Goal: Find specific page/section: Find specific page/section

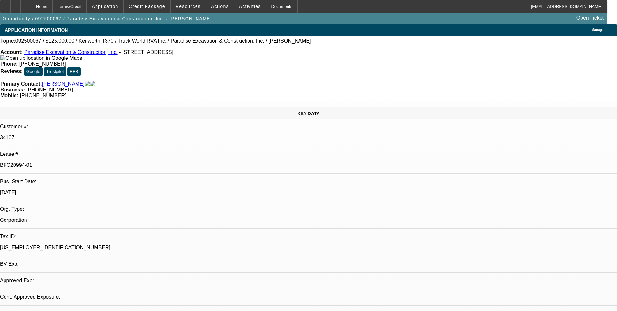
select select "0"
select select "6"
select select "0"
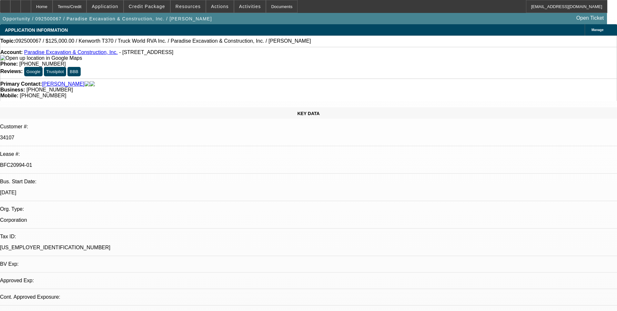
select select "0"
select select "6"
select select "0"
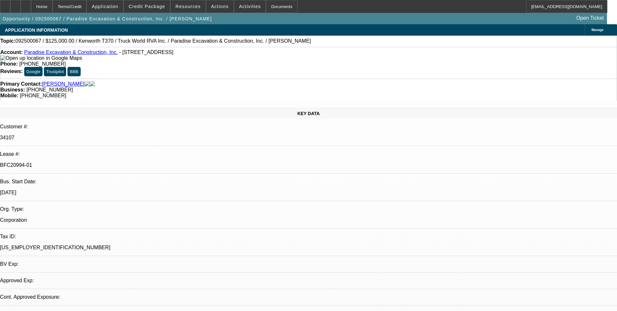
select select "0"
select select "6"
